Goal: Find specific page/section: Find specific page/section

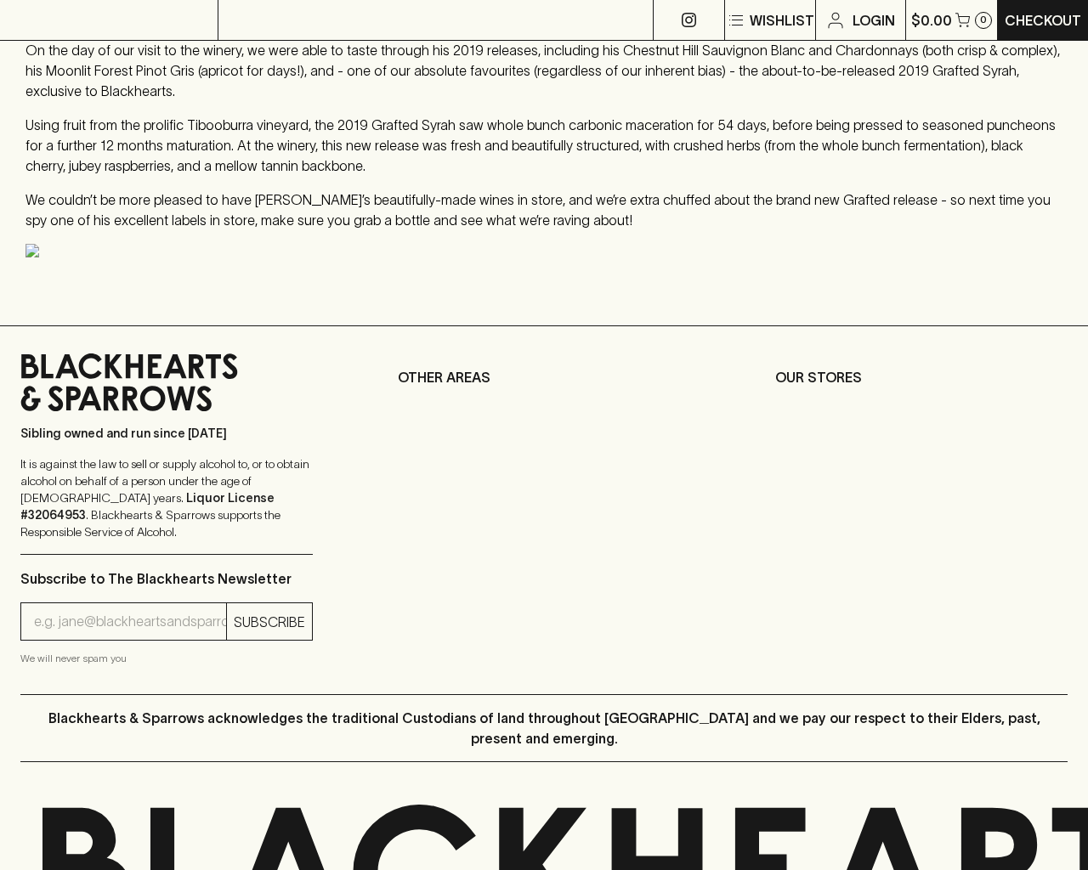
scroll to position [1472, 0]
type input "[EMAIL_ADDRESS]"
type input "1"
type input "e"
type input "Sailors Grave Sou' East Draught"
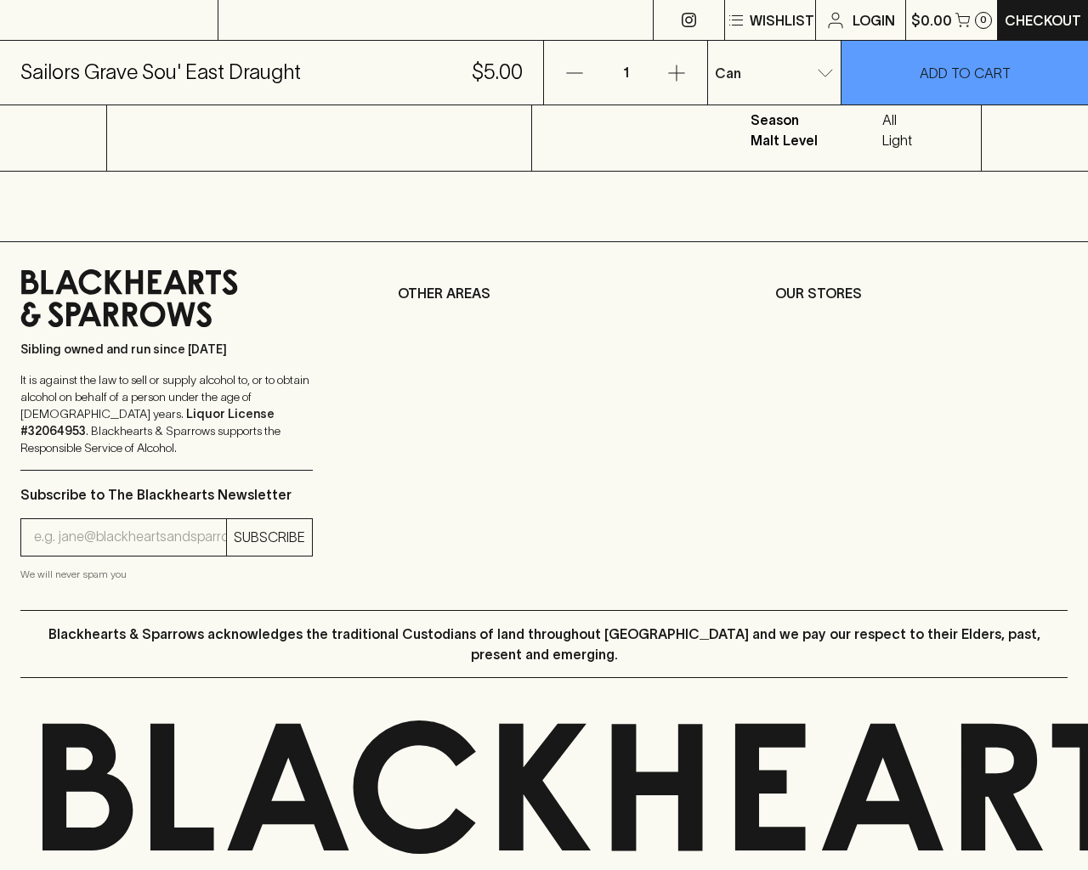
scroll to position [795, 0]
type input "[EMAIL_ADDRESS]"
type input "e"
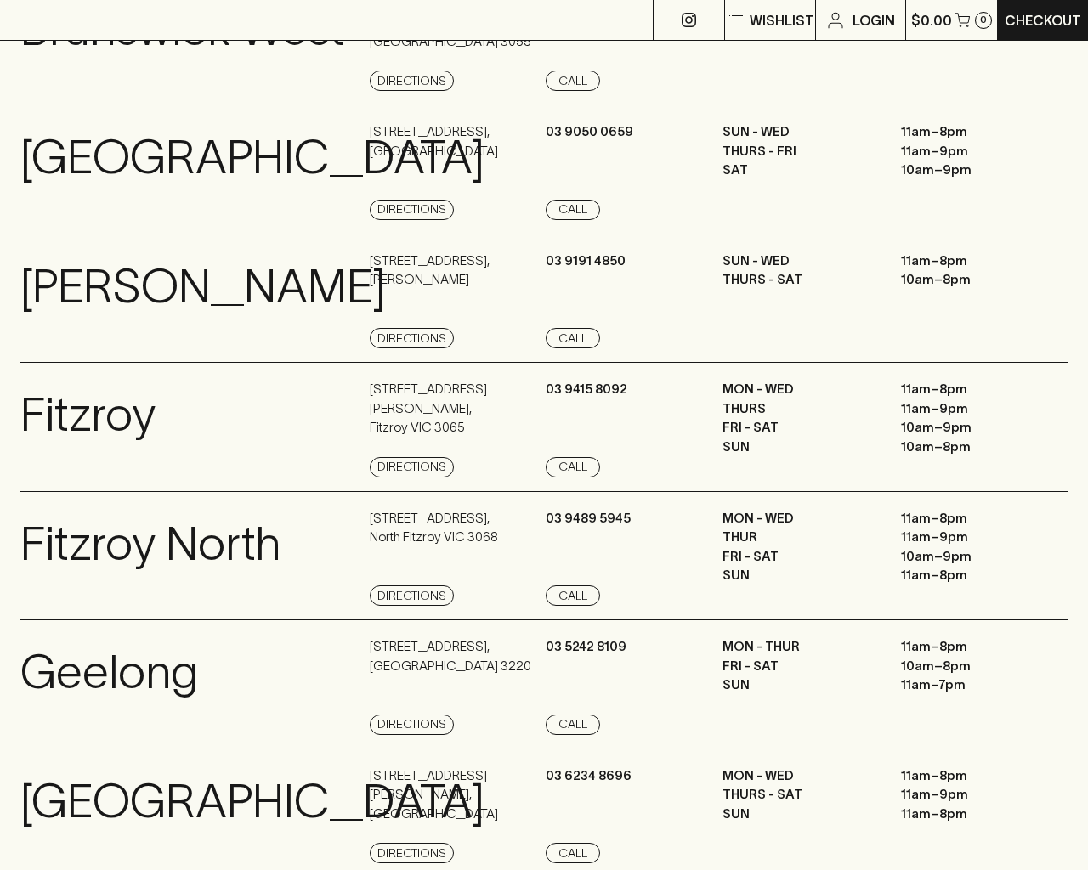
scroll to position [1942, 0]
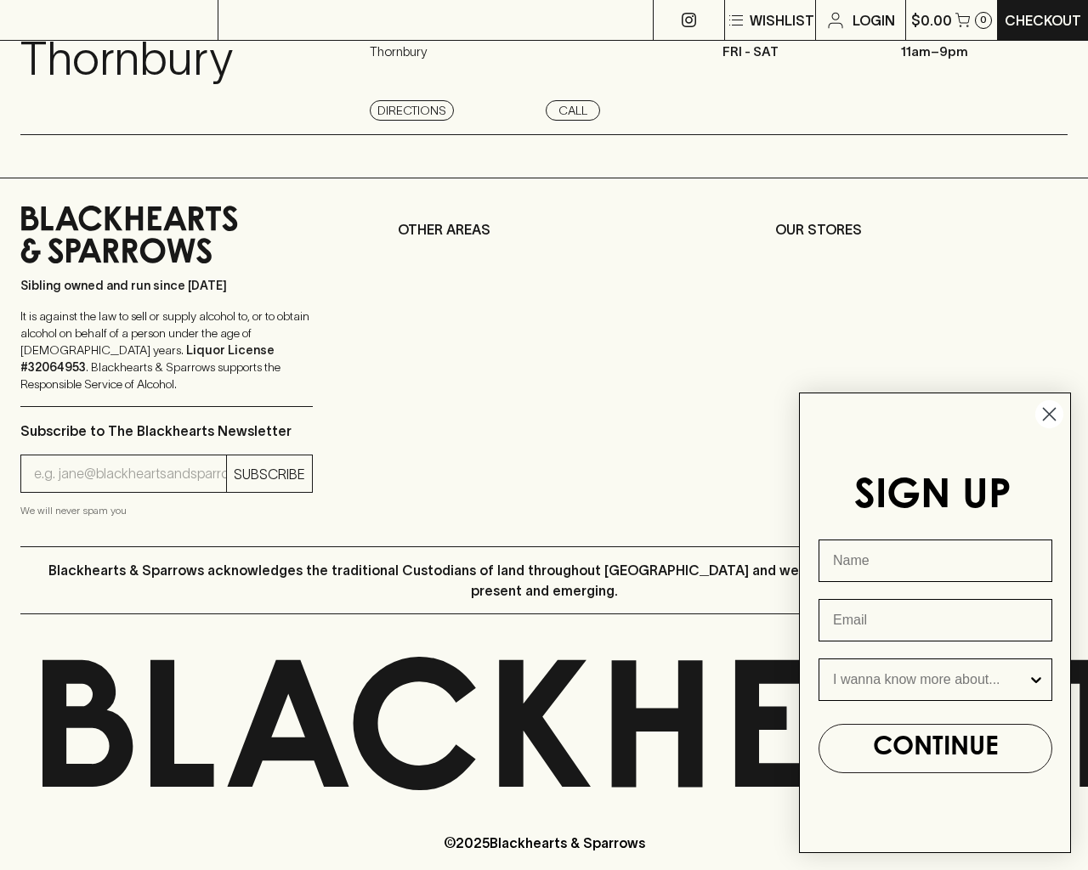
type input "[EMAIL_ADDRESS]"
type input "e"
type input "[EMAIL_ADDRESS]"
